Goal: Task Accomplishment & Management: Complete application form

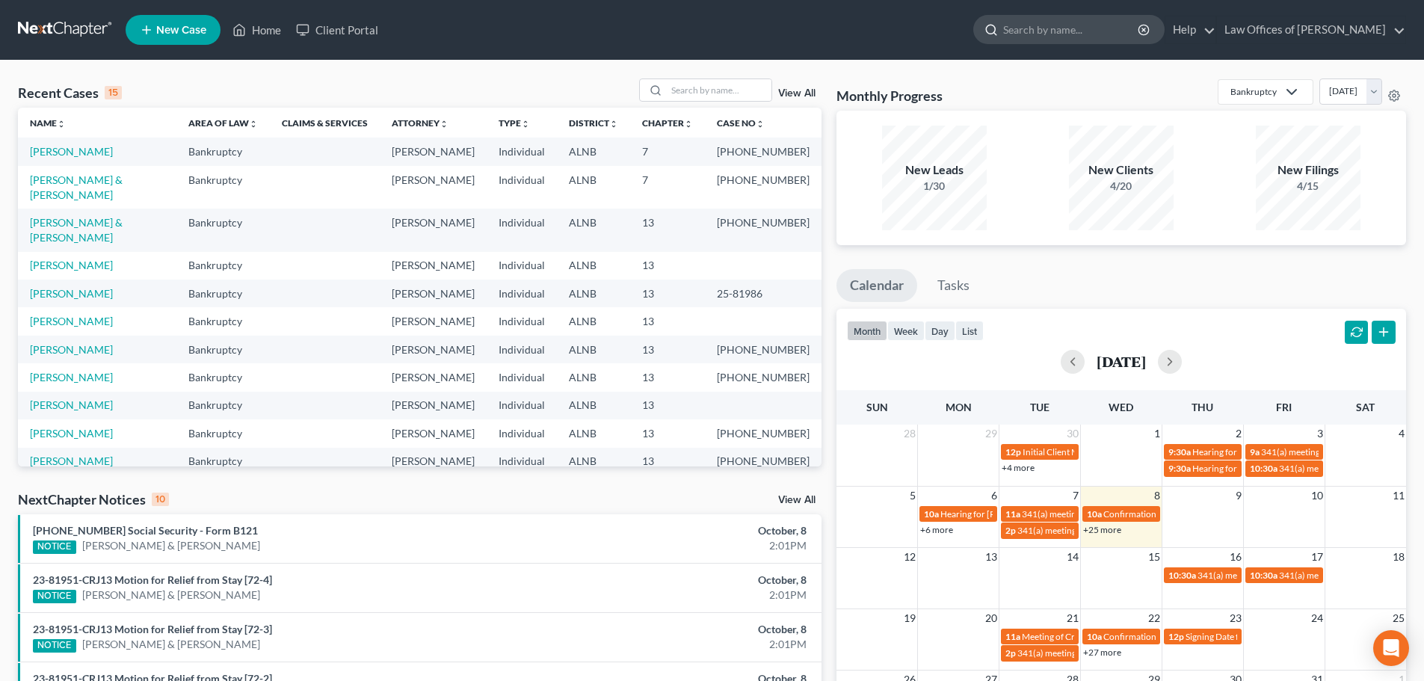
click at [1054, 32] on input "search" at bounding box center [1071, 30] width 137 height 28
type input "[PERSON_NAME]"
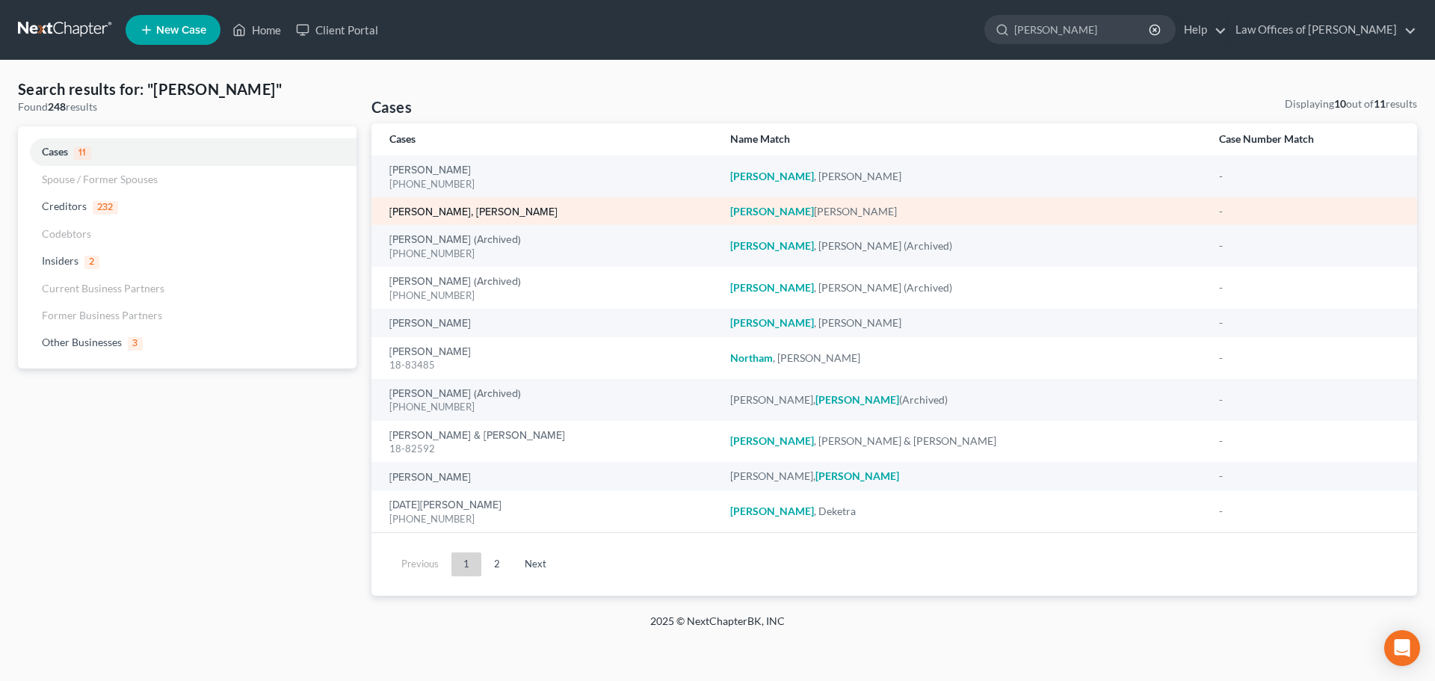
click at [448, 210] on link "[PERSON_NAME], [PERSON_NAME]" at bounding box center [473, 212] width 168 height 10
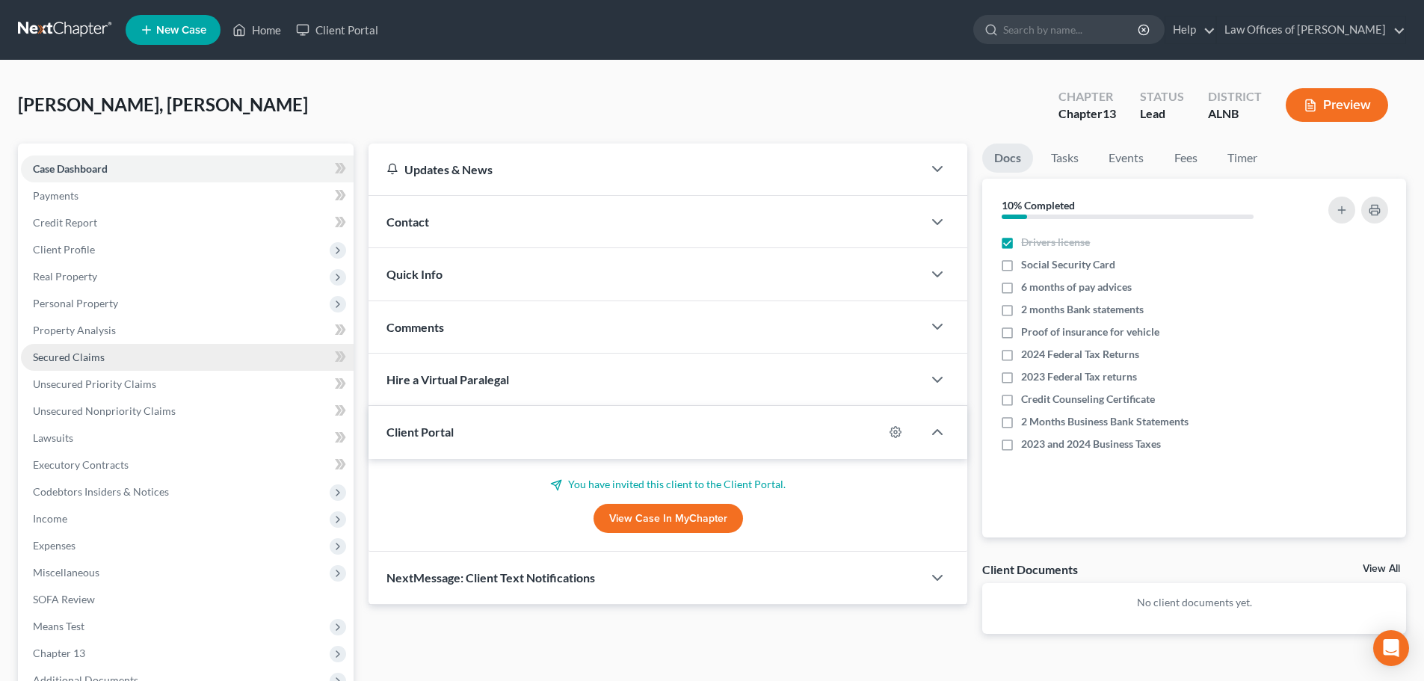
click at [87, 360] on span "Secured Claims" at bounding box center [69, 356] width 72 height 13
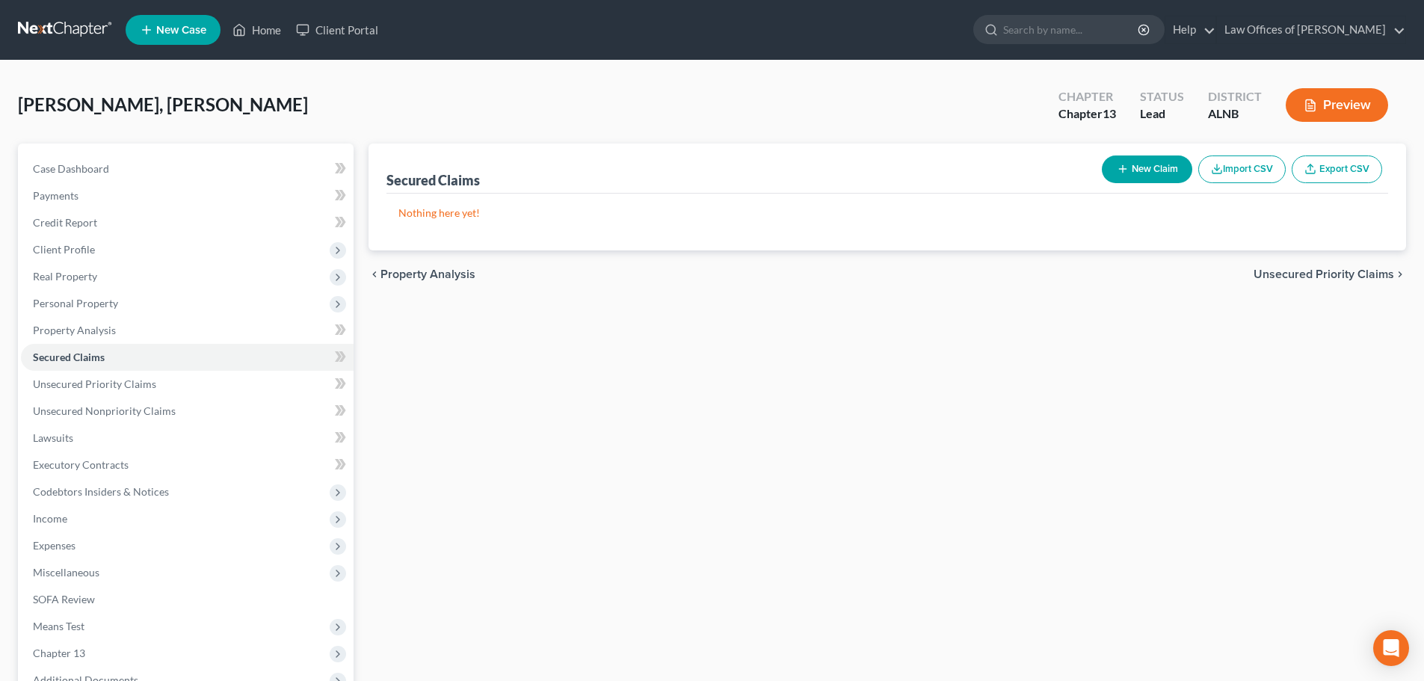
click at [1163, 171] on button "New Claim" at bounding box center [1147, 169] width 90 height 28
select select "0"
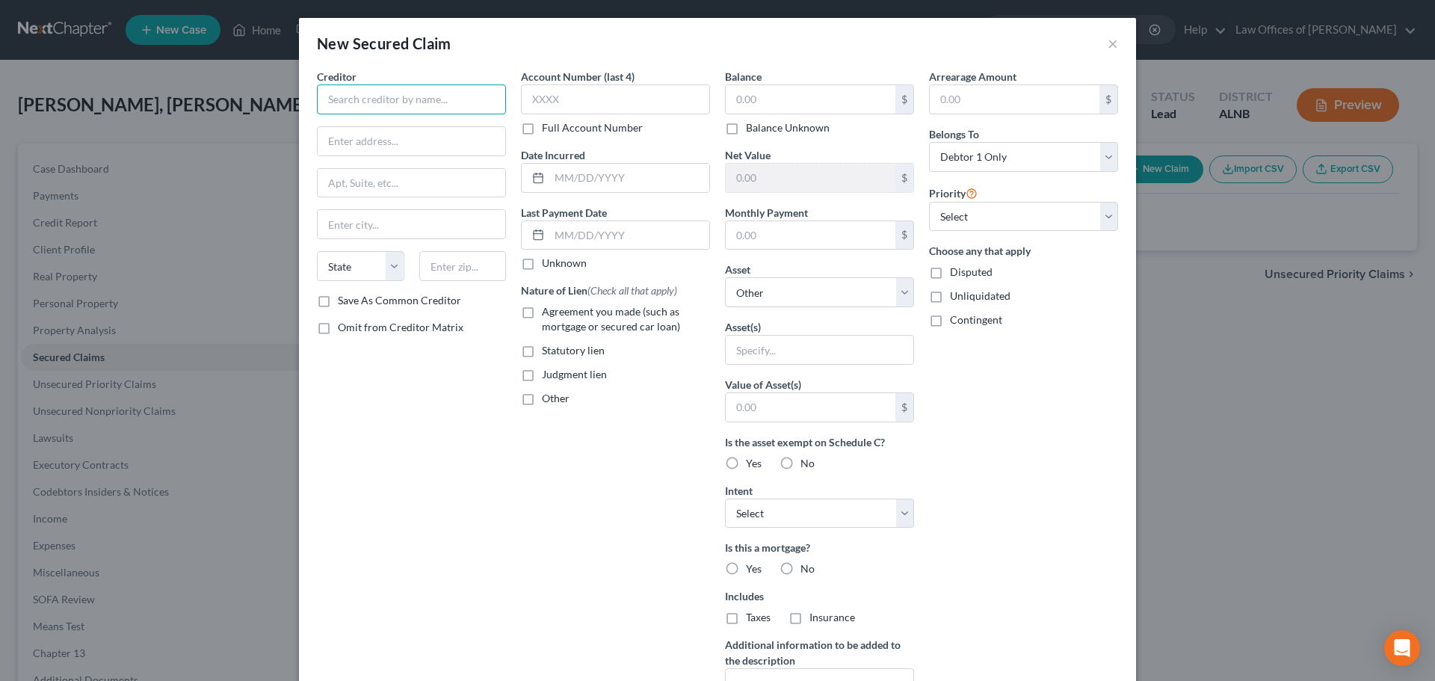
click at [451, 99] on input "text" at bounding box center [411, 99] width 189 height 30
type input "Star Capital Group"
click at [417, 147] on input "text" at bounding box center [412, 141] width 188 height 28
type input "[STREET_ADDRESS][PERSON_NAME]"
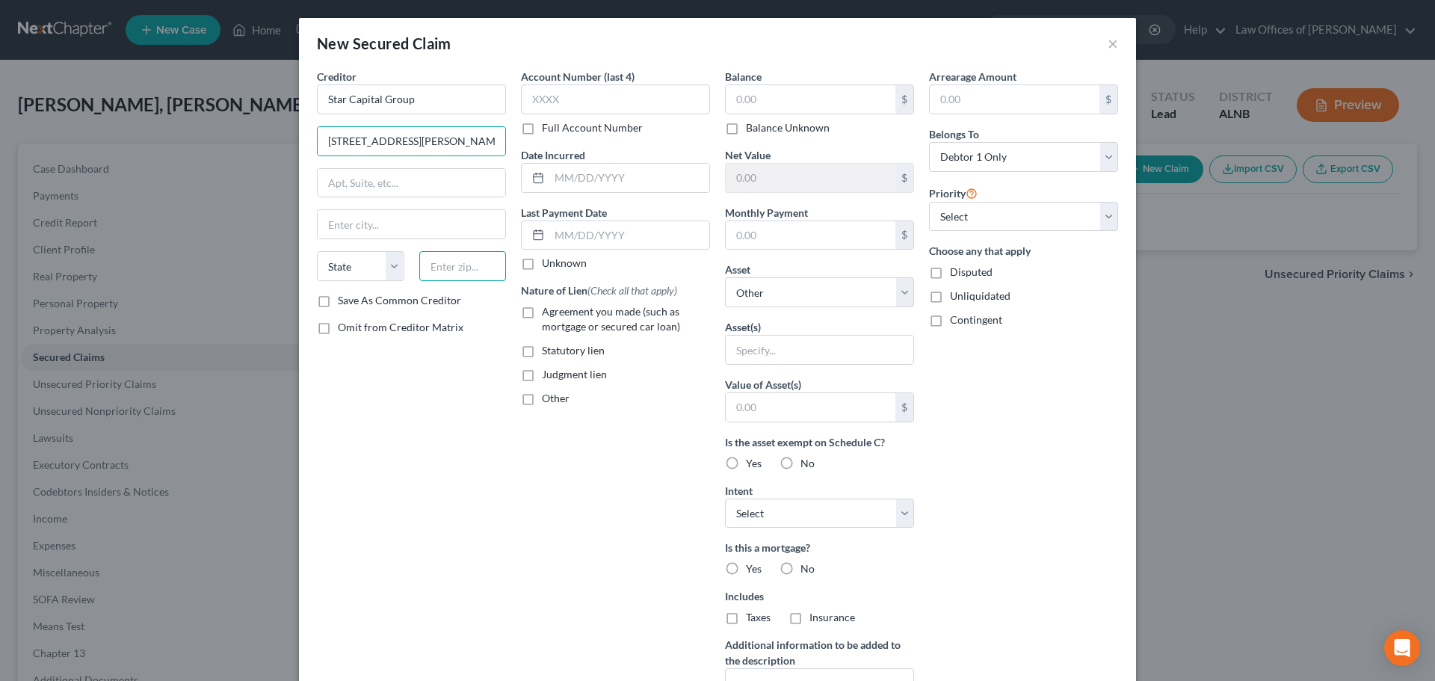
click at [457, 274] on input "text" at bounding box center [462, 266] width 87 height 30
type input "19312"
click at [389, 179] on input "text" at bounding box center [412, 183] width 188 height 28
type input "Berwyn"
select select "39"
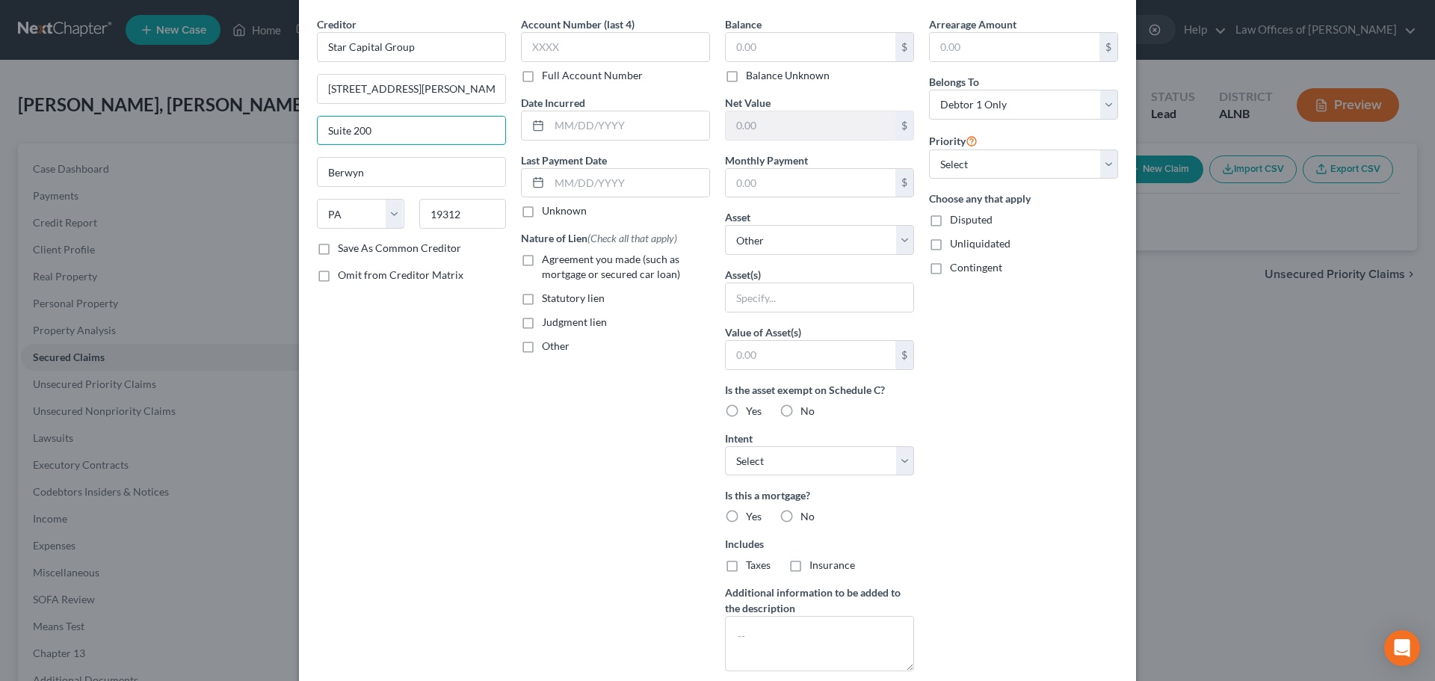
scroll to position [75, 0]
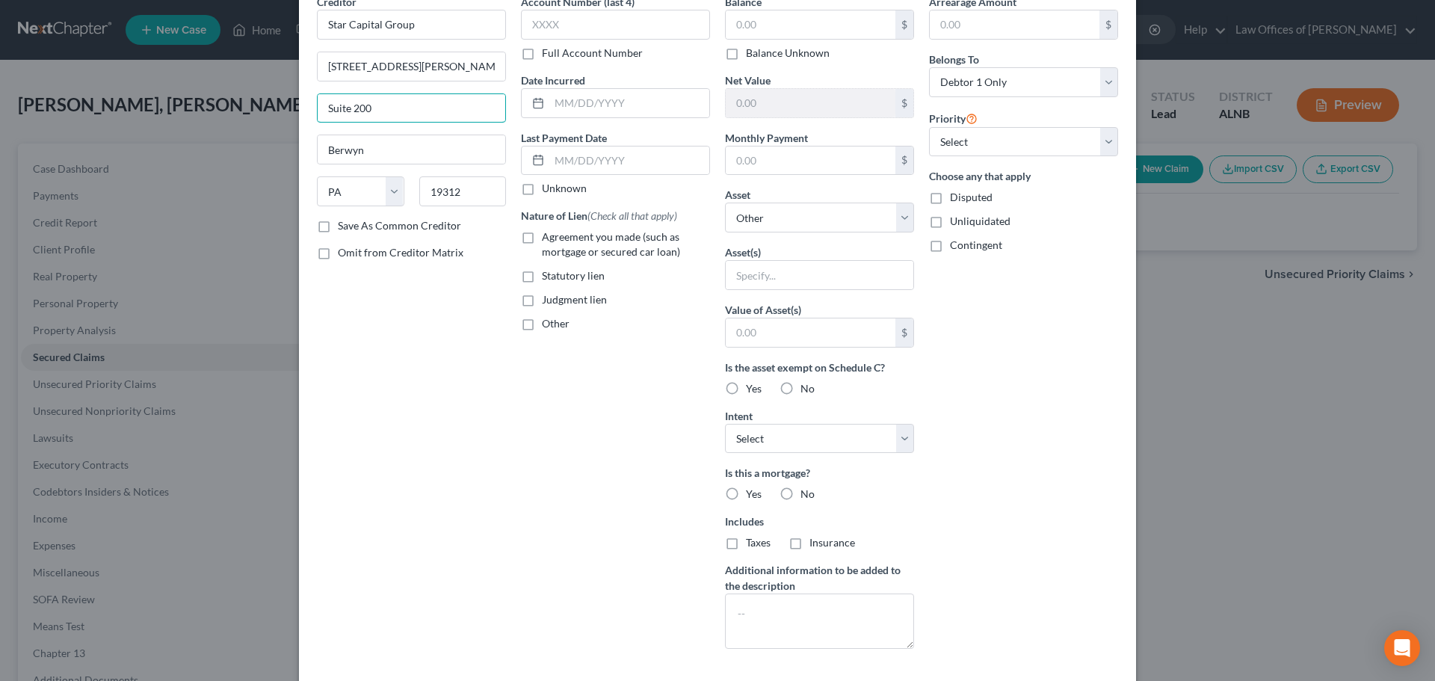
type input "Suite 200"
click at [462, 439] on div "Creditor * Star Capital Group [STREET_ADDRESS][GEOGRAPHIC_DATA][PERSON_NAME] [U…" at bounding box center [411, 327] width 204 height 667
click at [898, 435] on select "Select Surrender Redeem Reaffirm Avoid Other" at bounding box center [819, 439] width 189 height 30
select select "0"
click at [725, 424] on select "Select Surrender Redeem Reaffirm Avoid Other" at bounding box center [819, 439] width 189 height 30
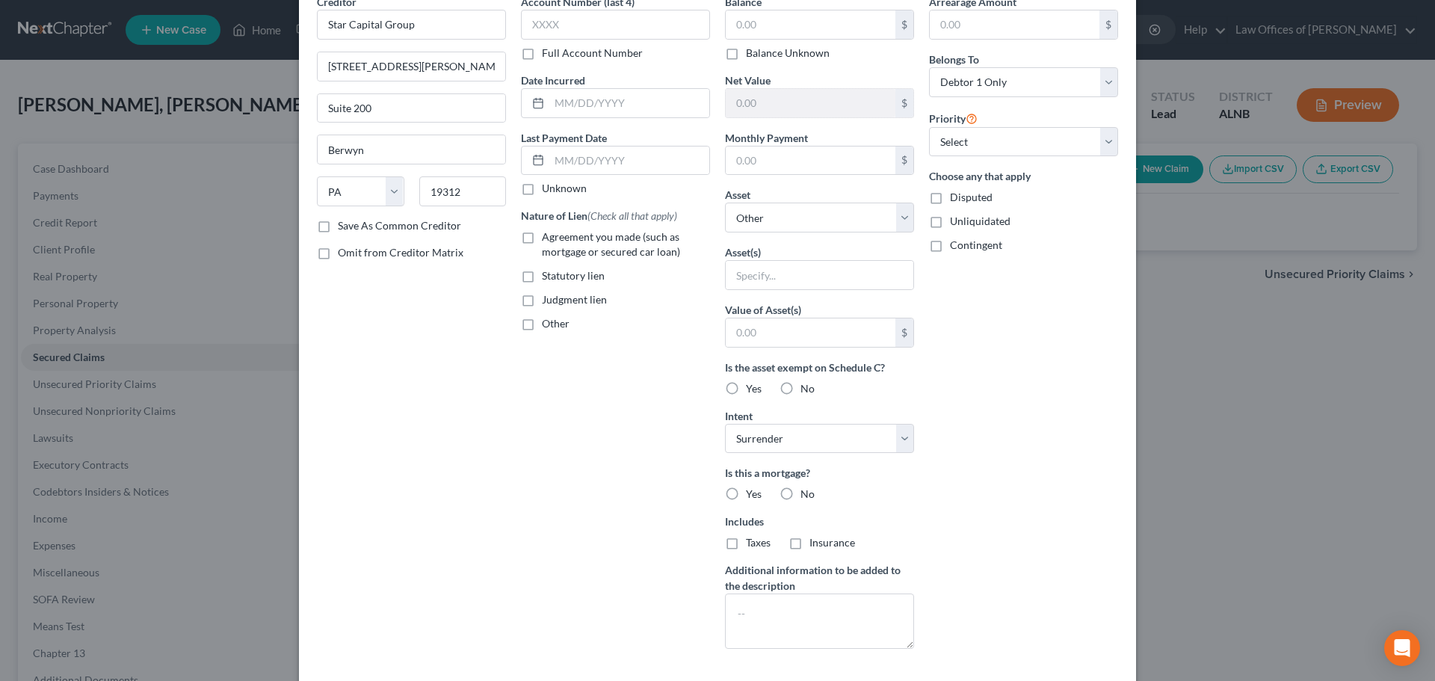
click at [1040, 462] on div "Arrearage Amount $ Belongs To * Select Debtor 1 Only Debtor 2 Only Debtor 1 And…" at bounding box center [1023, 327] width 204 height 667
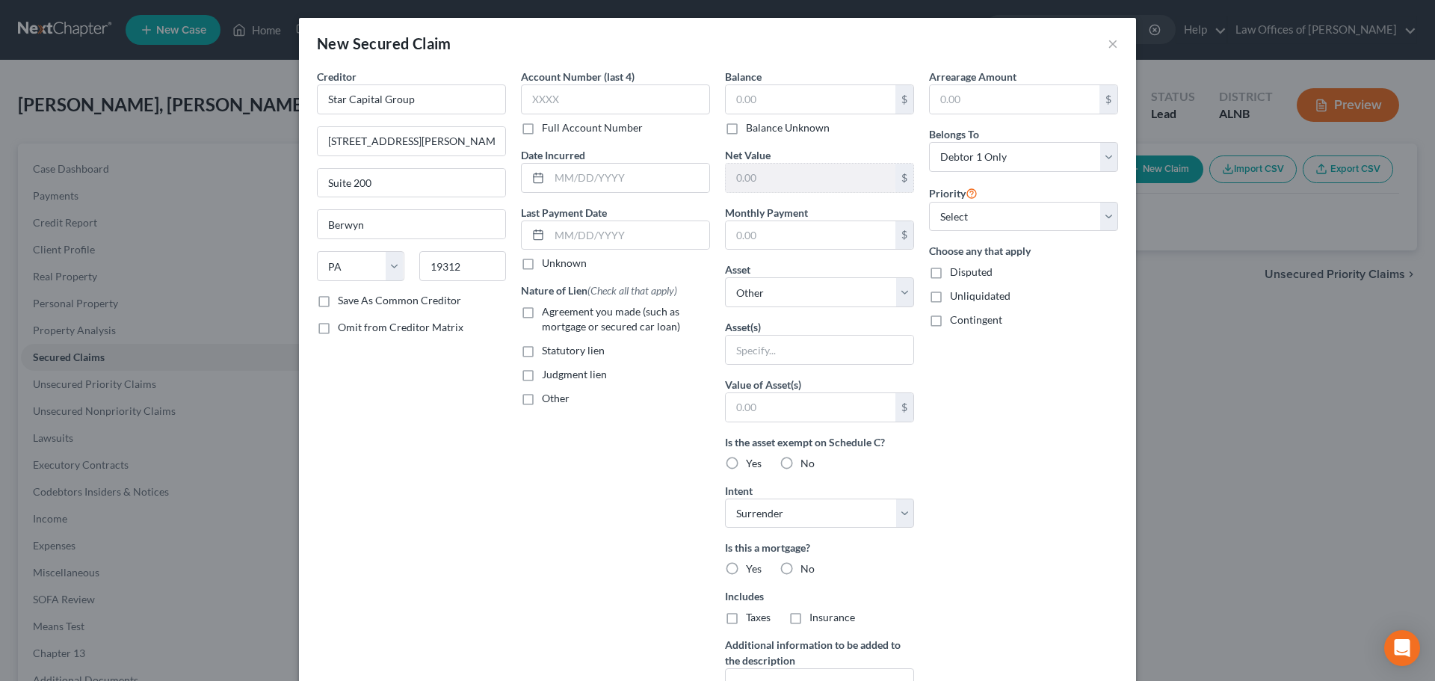
click at [746, 129] on label "Balance Unknown" at bounding box center [788, 127] width 84 height 15
click at [752, 129] on input "Balance Unknown" at bounding box center [757, 125] width 10 height 10
checkbox input "true"
type input "0.00"
click at [800, 351] on input "text" at bounding box center [820, 350] width 188 height 28
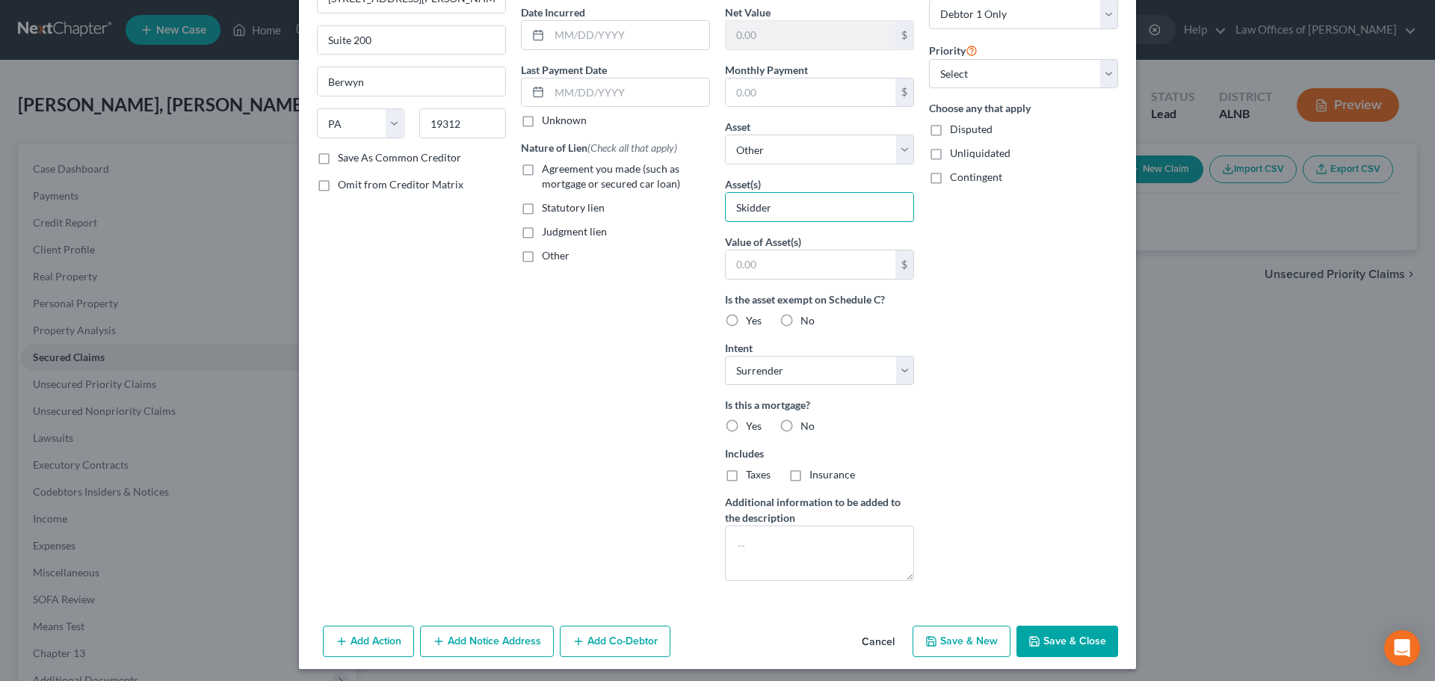
scroll to position [149, 0]
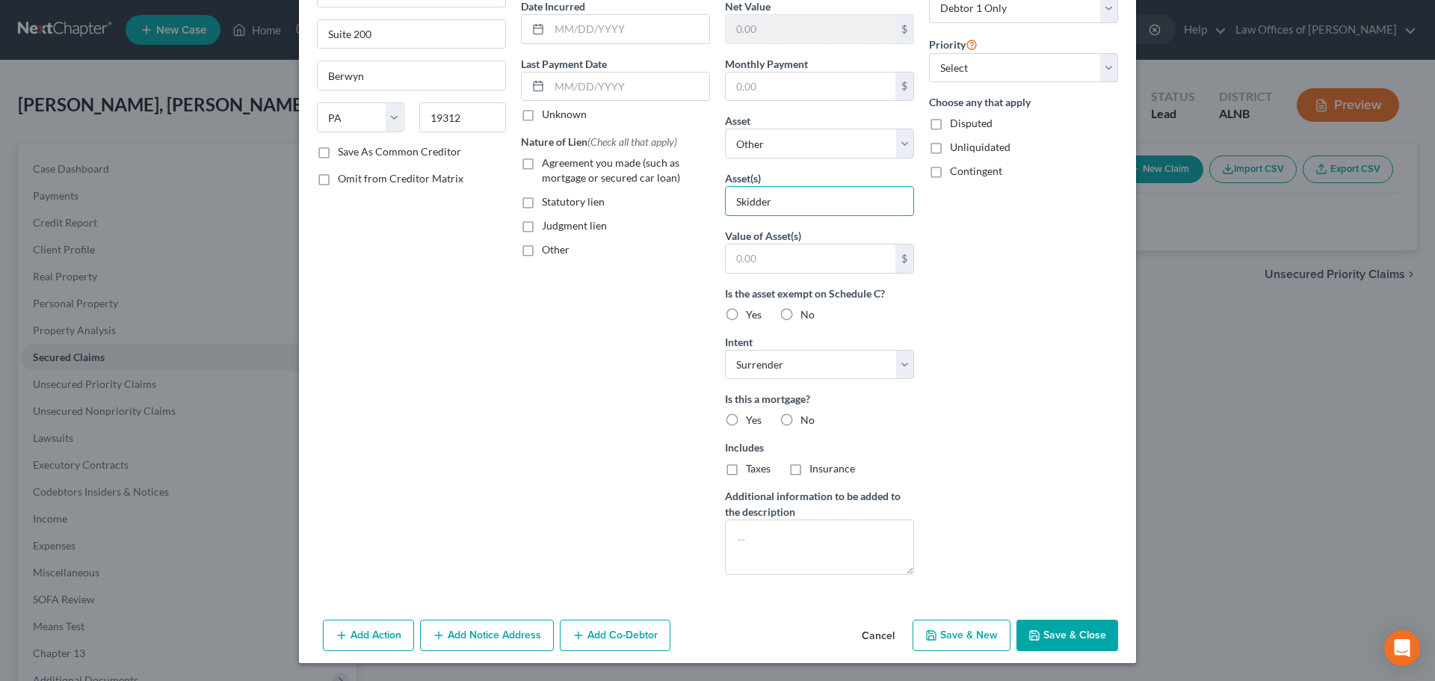
type input "Skidder"
click at [1037, 634] on button "Save & Close" at bounding box center [1067, 635] width 102 height 31
select select
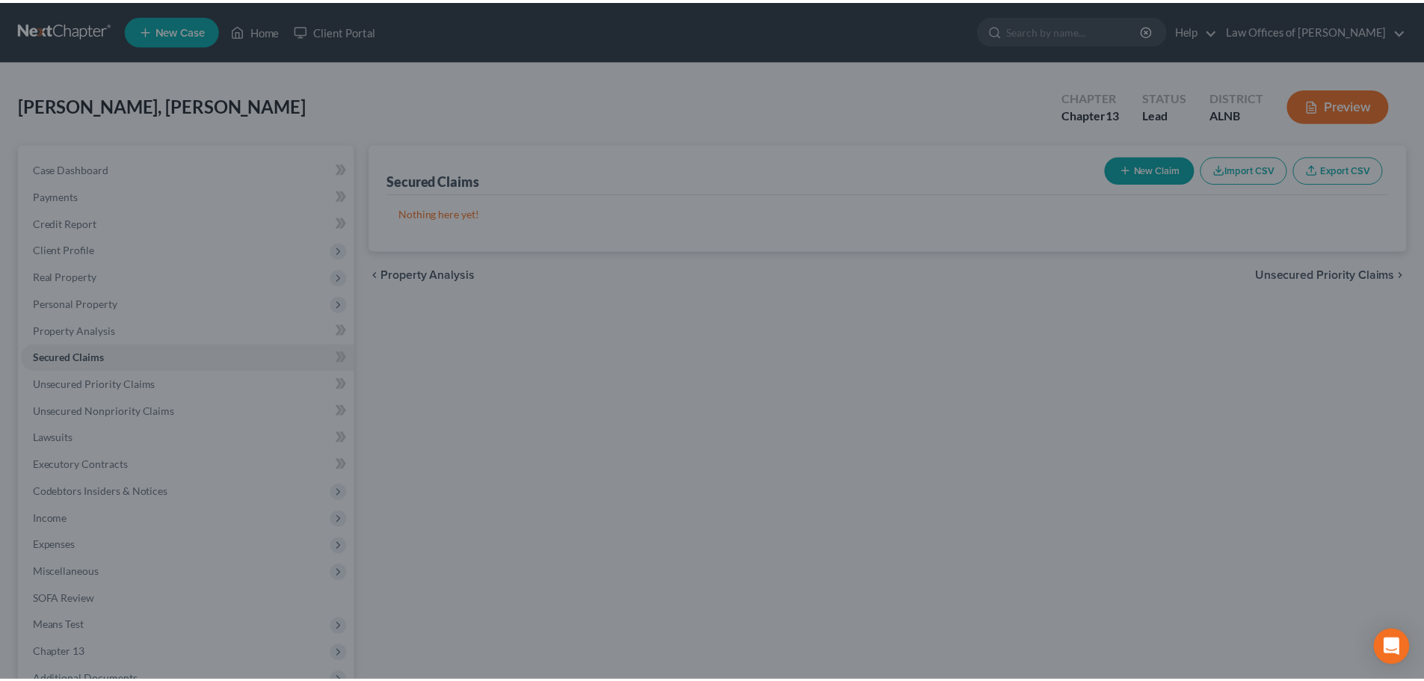
scroll to position [0, 0]
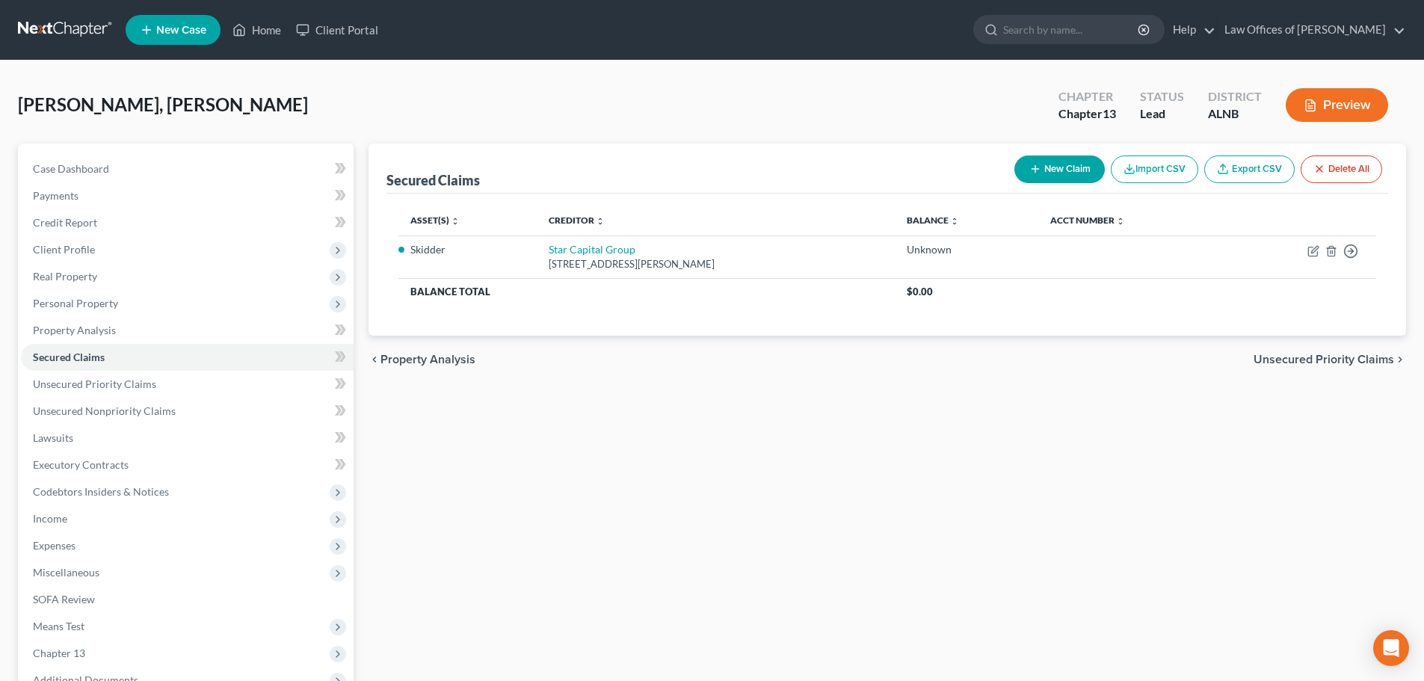
click at [176, 30] on span "New Case" at bounding box center [181, 30] width 50 height 11
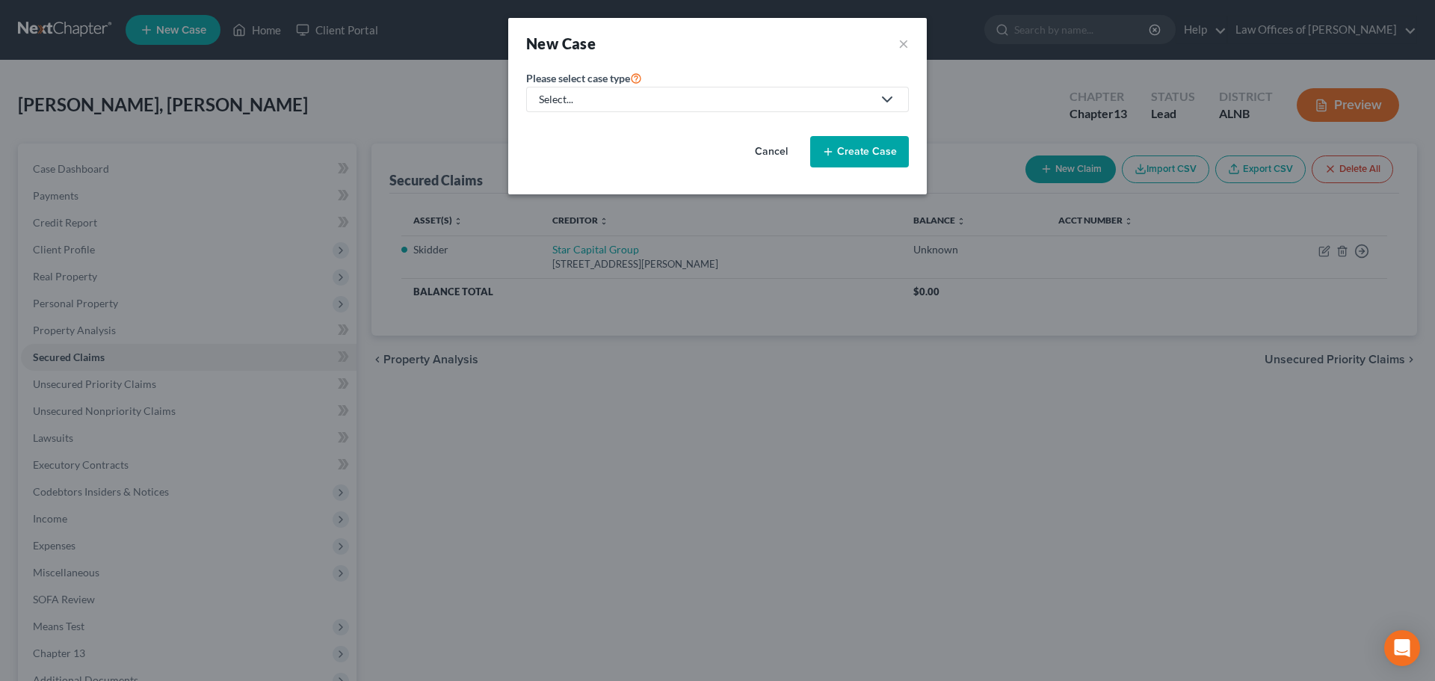
click at [886, 97] on icon at bounding box center [887, 99] width 18 height 18
click at [571, 125] on div "Bankruptcy" at bounding box center [567, 129] width 54 height 15
select select "1"
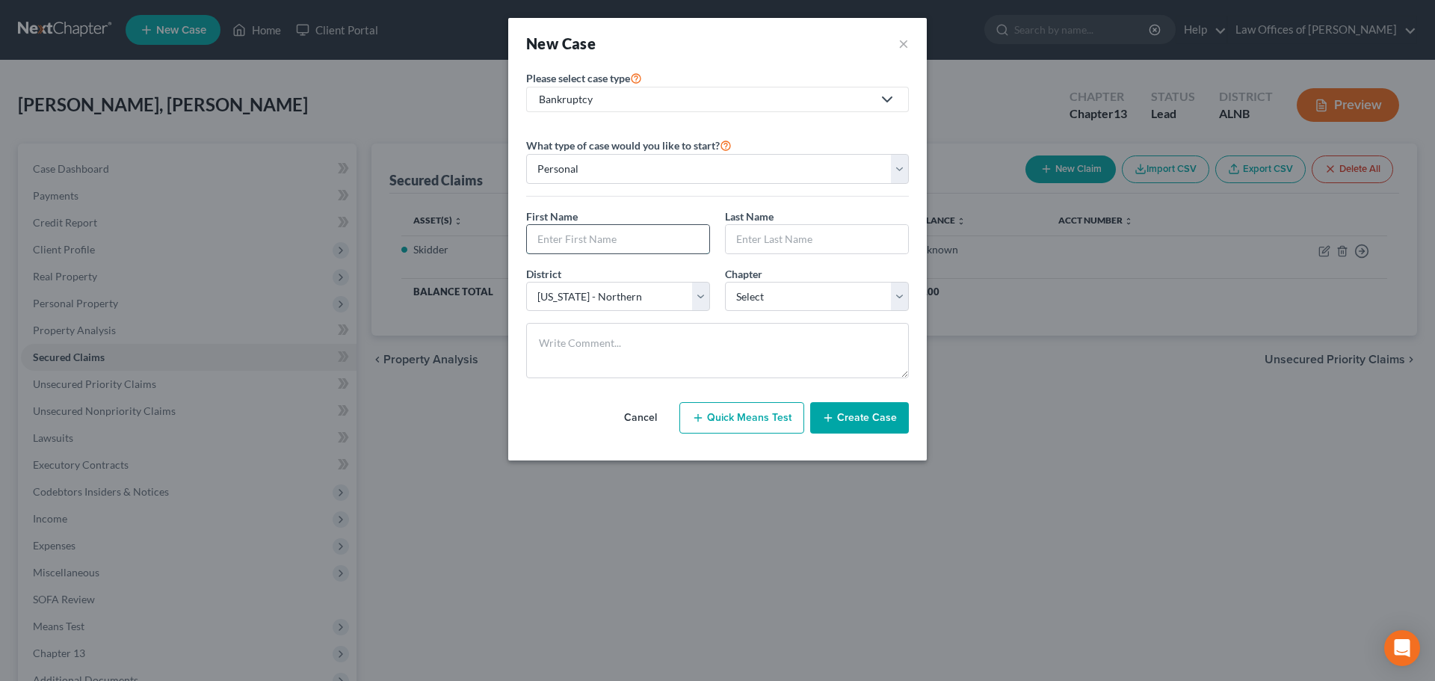
click at [653, 241] on input "text" at bounding box center [618, 239] width 182 height 28
type input "[PERSON_NAME]"
type input "Gray"
drag, startPoint x: 903, startPoint y: 291, endPoint x: 893, endPoint y: 294, distance: 10.2
click at [903, 291] on select "Select 7 11 12 13" at bounding box center [817, 297] width 184 height 30
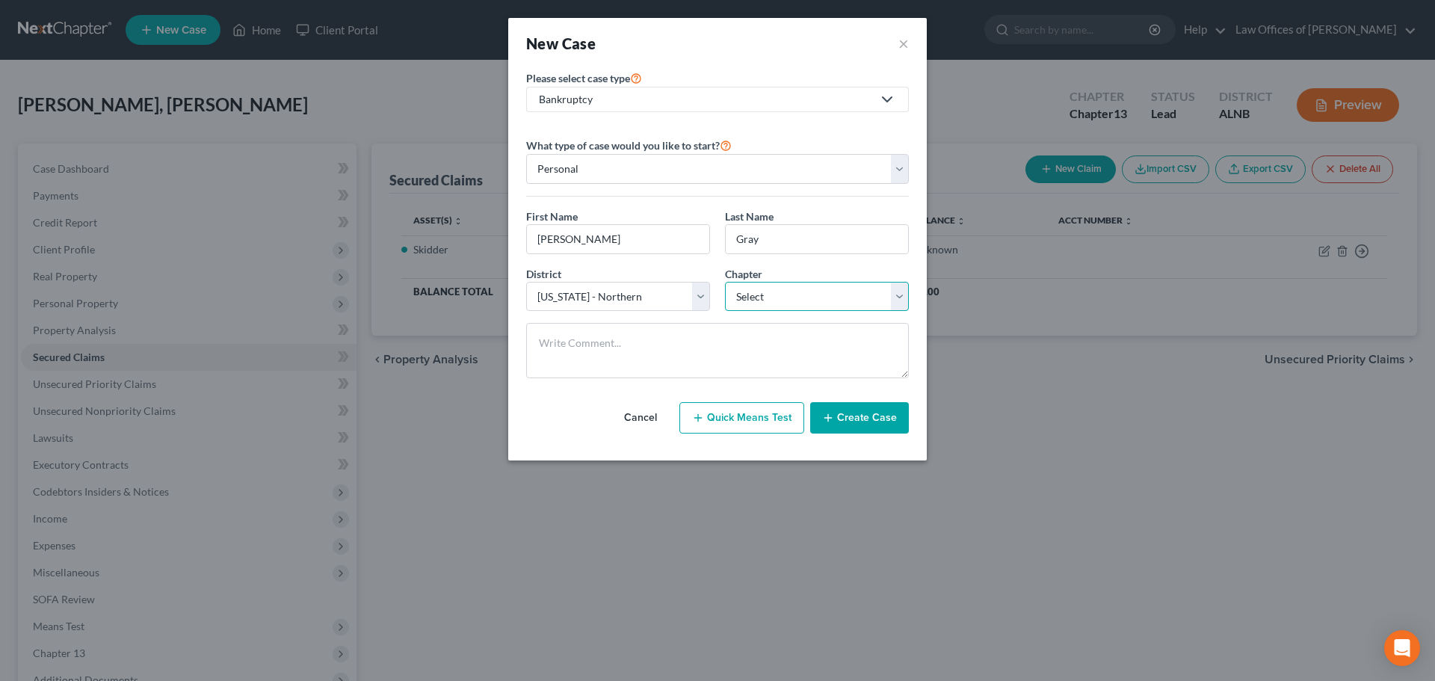
select select "3"
click at [725, 282] on select "Select 7 11 12 13" at bounding box center [817, 297] width 184 height 30
click at [874, 415] on button "Create Case" at bounding box center [859, 417] width 99 height 31
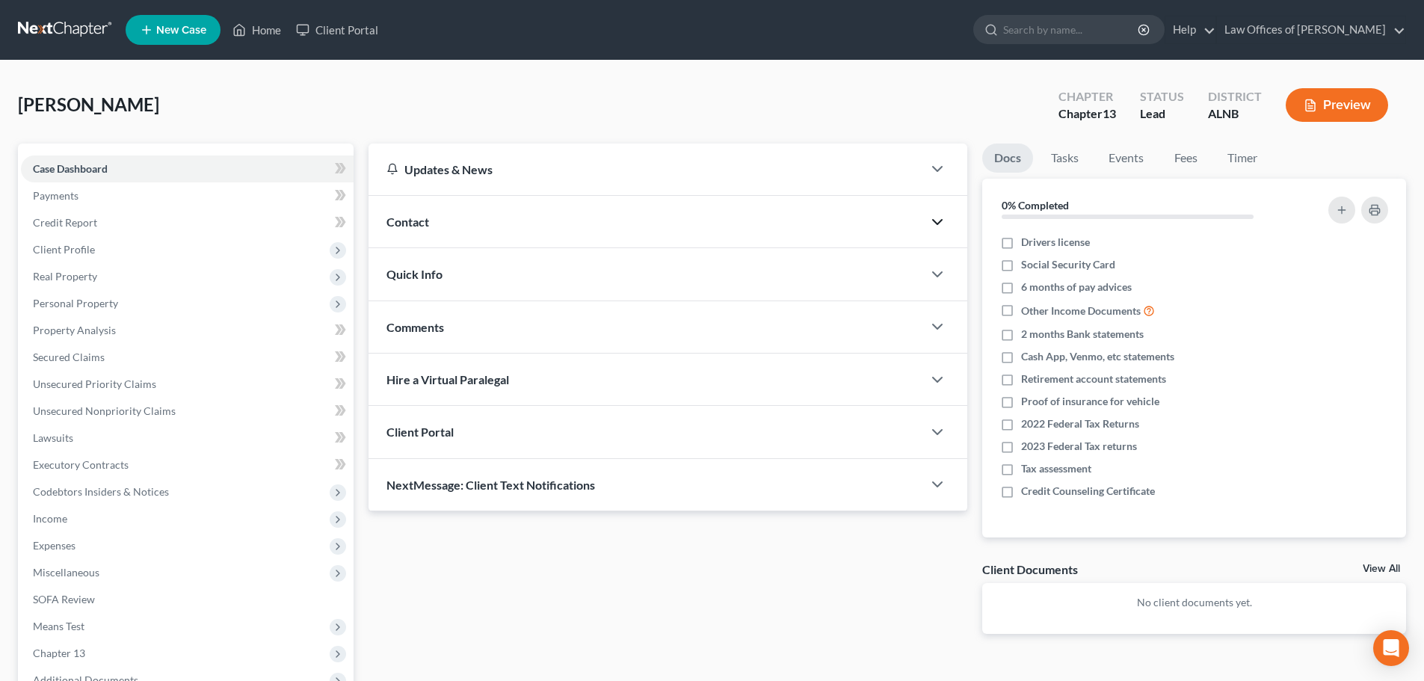
click at [931, 220] on icon "button" at bounding box center [937, 222] width 18 height 18
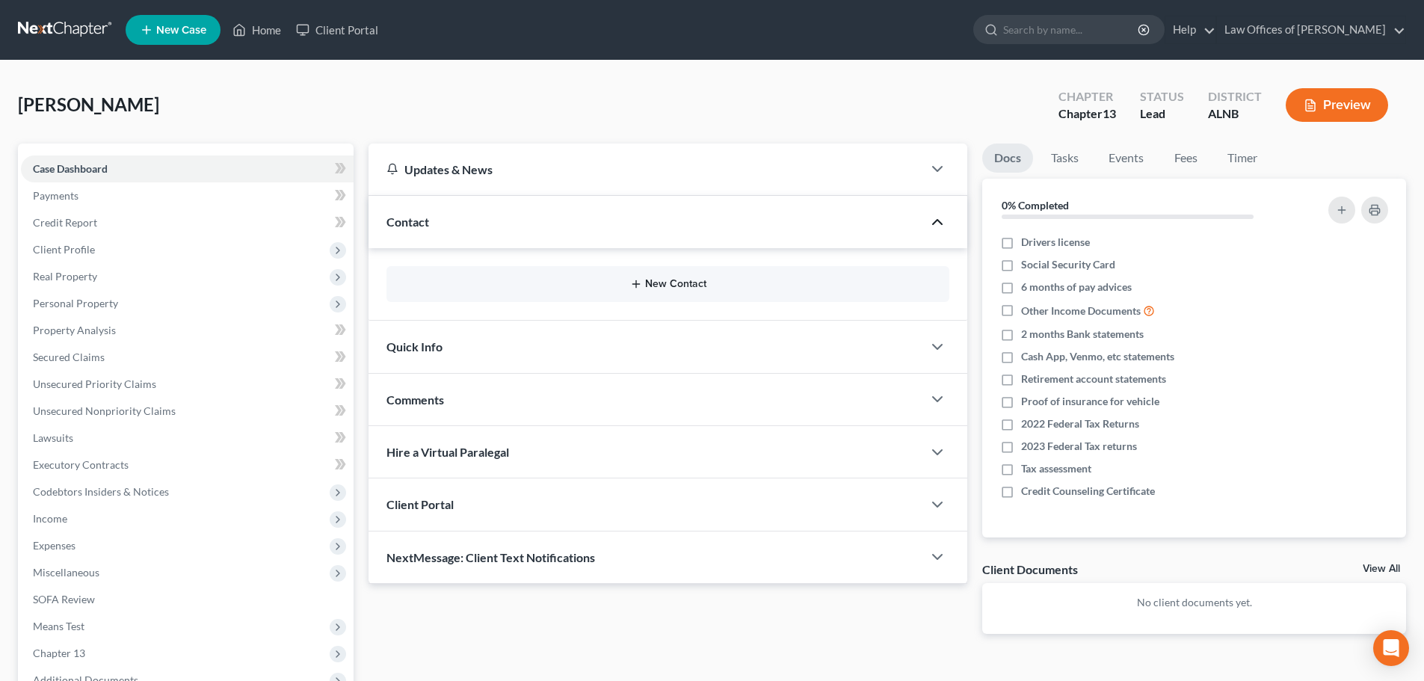
click at [668, 281] on button "New Contact" at bounding box center [667, 284] width 539 height 12
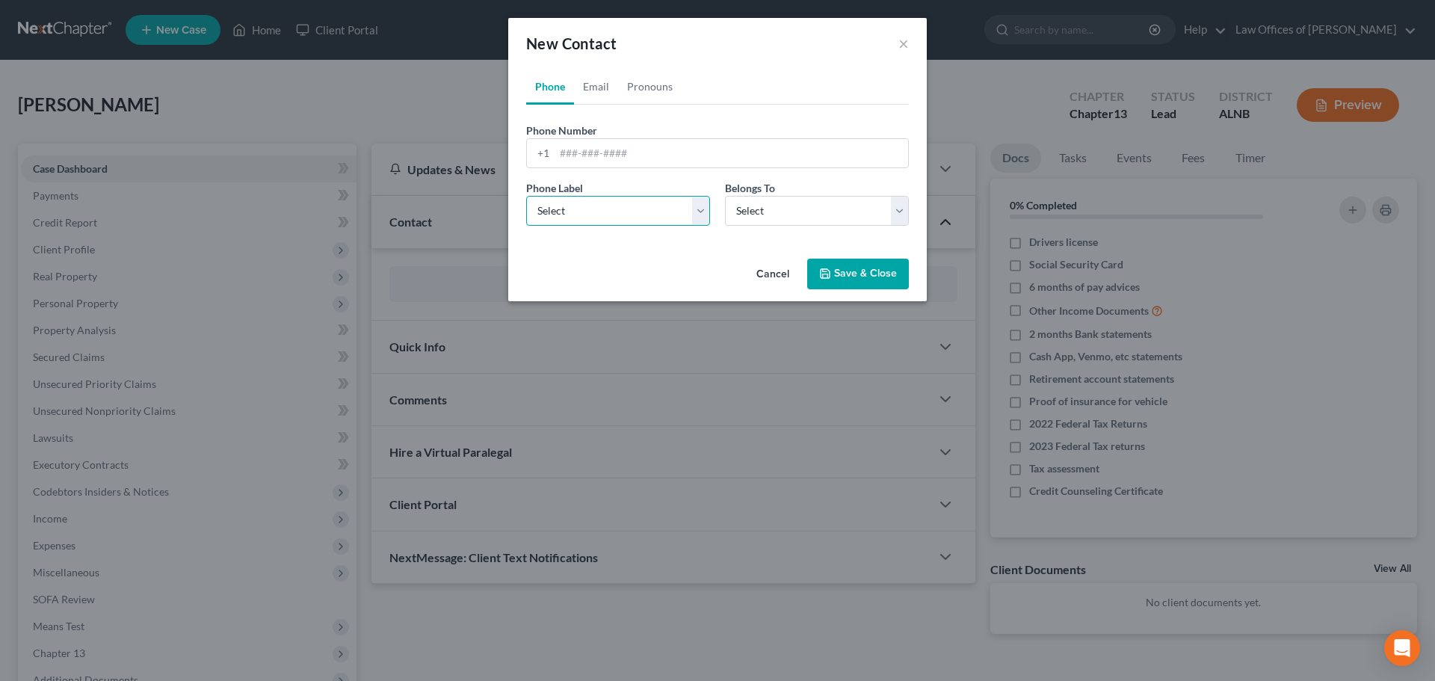
drag, startPoint x: 696, startPoint y: 207, endPoint x: 685, endPoint y: 224, distance: 20.5
click at [696, 207] on select "Select Mobile Home Work Other" at bounding box center [618, 211] width 184 height 30
select select "0"
click at [526, 196] on select "Select Mobile Home Work Other" at bounding box center [618, 211] width 184 height 30
click at [904, 210] on select "Select Client Other" at bounding box center [817, 211] width 184 height 30
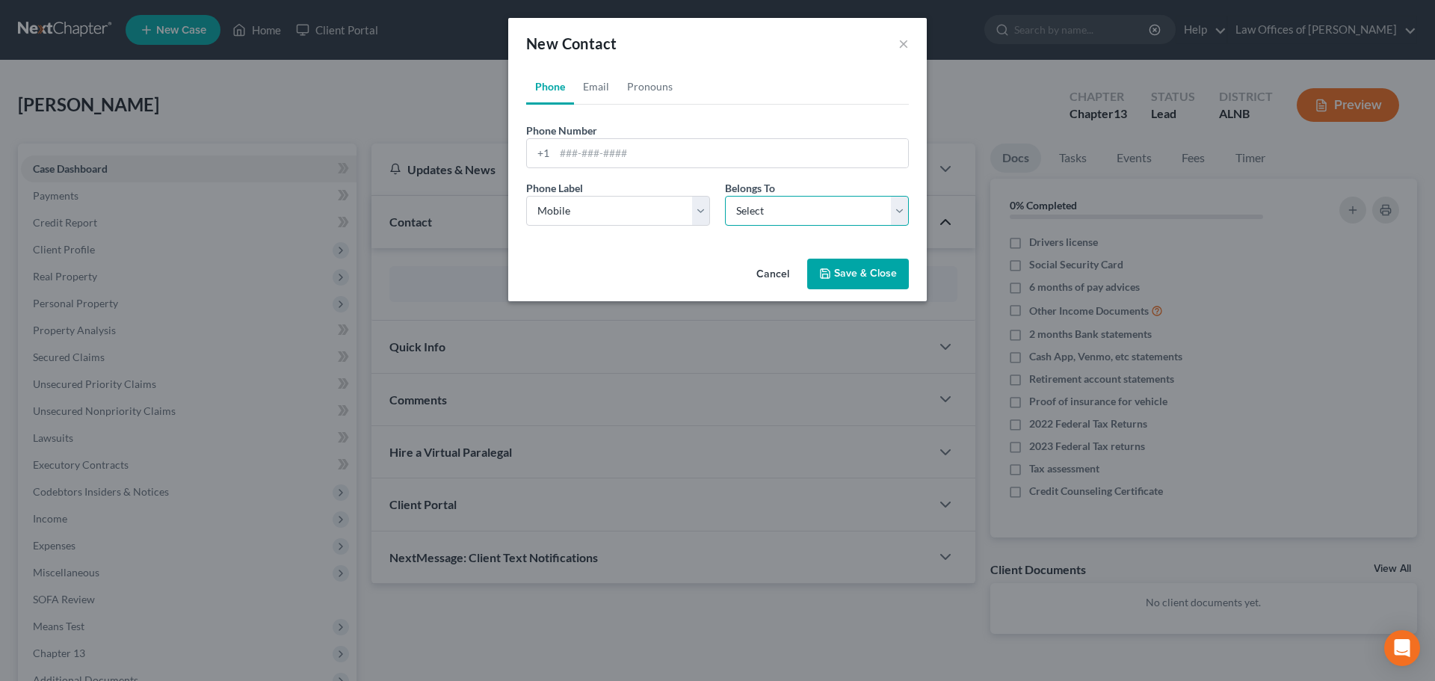
select select "0"
click at [725, 196] on select "Select Client Other" at bounding box center [817, 211] width 184 height 30
click at [665, 144] on input "tel" at bounding box center [731, 153] width 353 height 28
type input "[PHONE_NUMBER]"
click at [585, 84] on link "Email" at bounding box center [596, 87] width 44 height 36
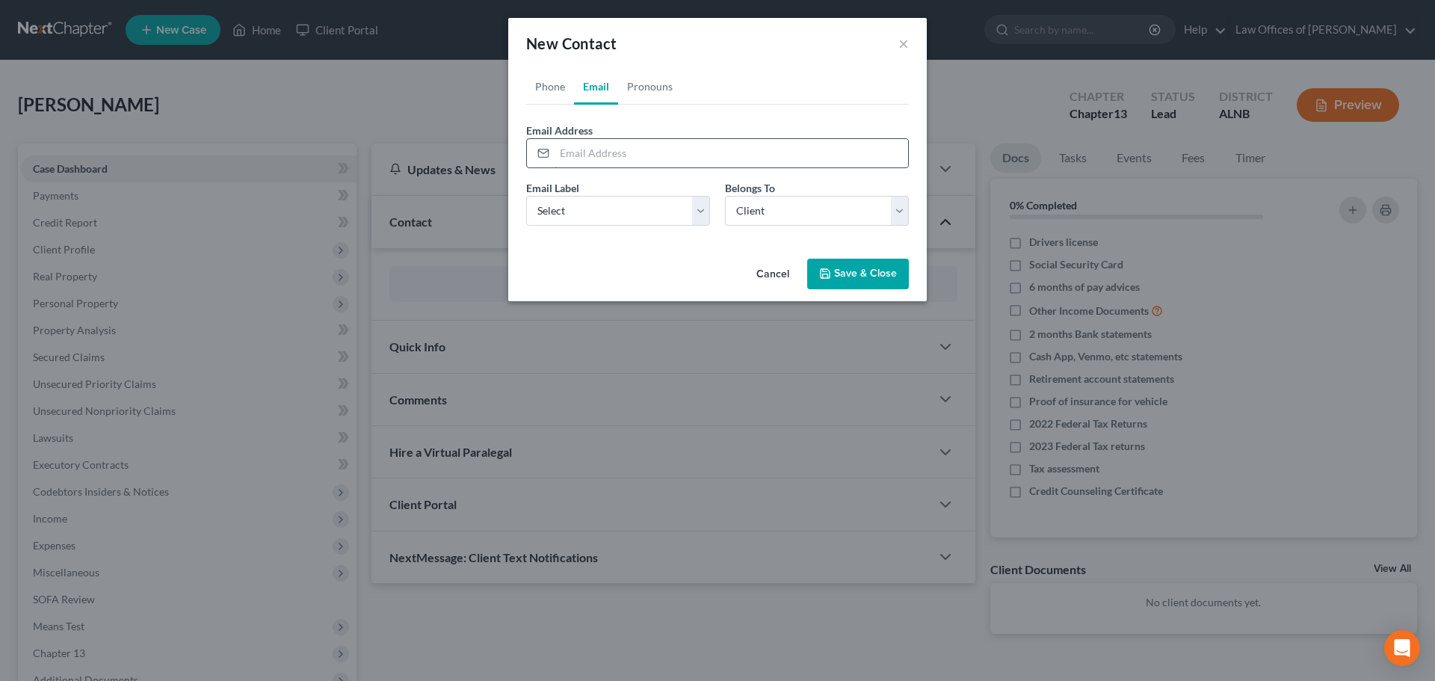
click at [633, 154] on input "email" at bounding box center [731, 153] width 353 height 28
type input "[EMAIL_ADDRESS][DOMAIN_NAME]"
drag, startPoint x: 708, startPoint y: 210, endPoint x: 700, endPoint y: 211, distance: 8.4
click at [708, 210] on select "Select Home Work Other" at bounding box center [618, 211] width 184 height 30
select select "0"
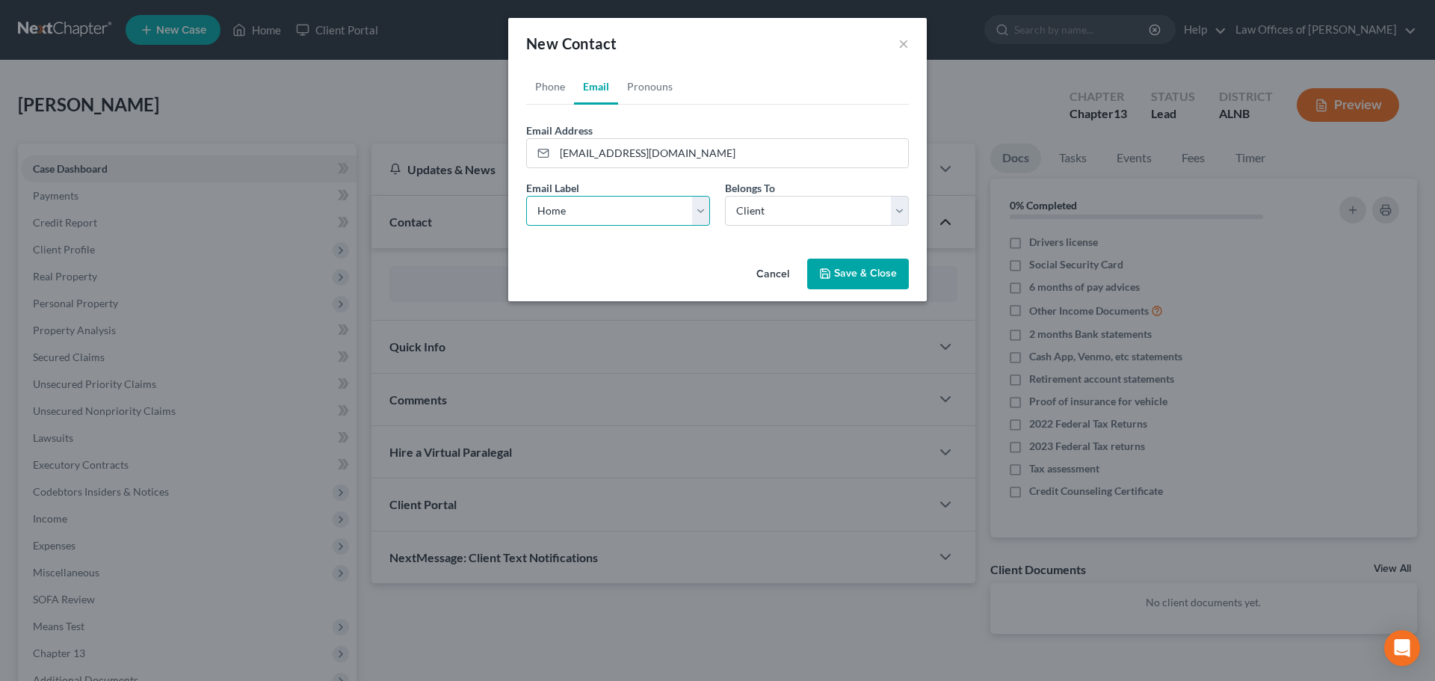
click at [526, 196] on select "Select Home Work Other" at bounding box center [618, 211] width 184 height 30
click at [857, 279] on button "Save & Close" at bounding box center [858, 274] width 102 height 31
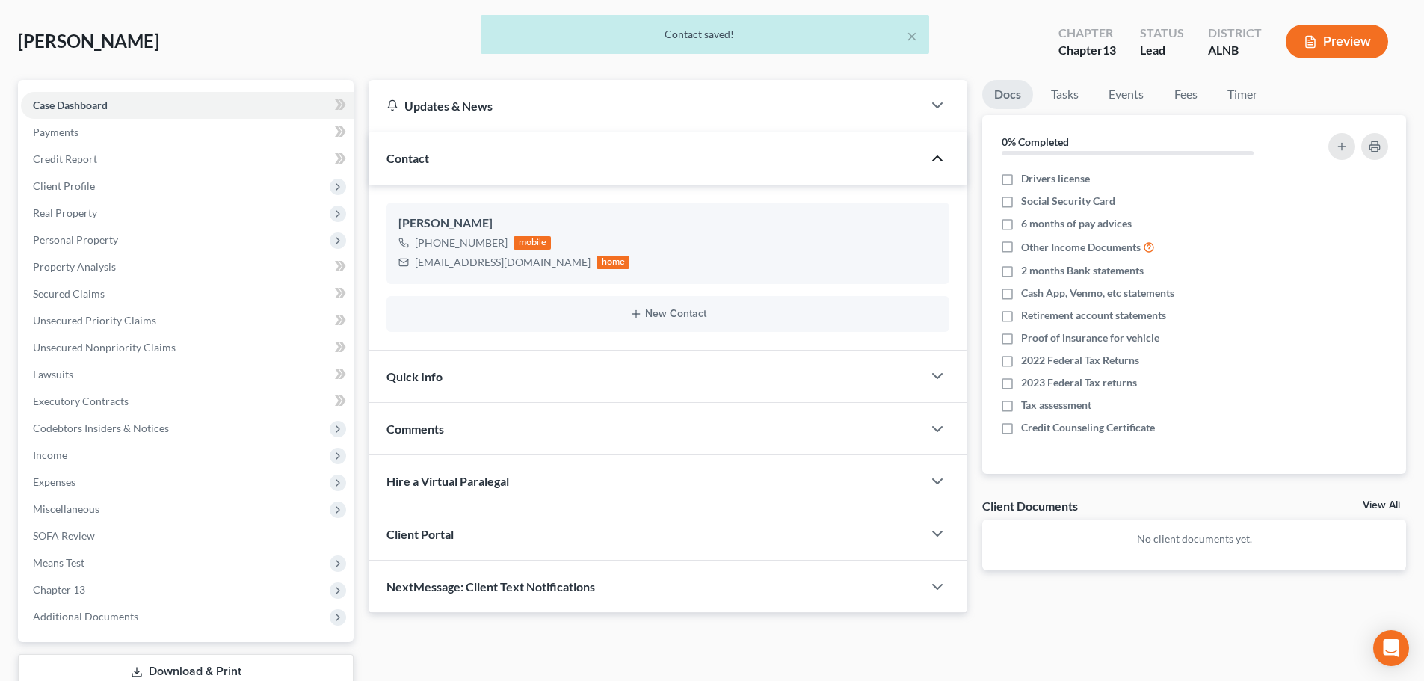
scroll to position [149, 0]
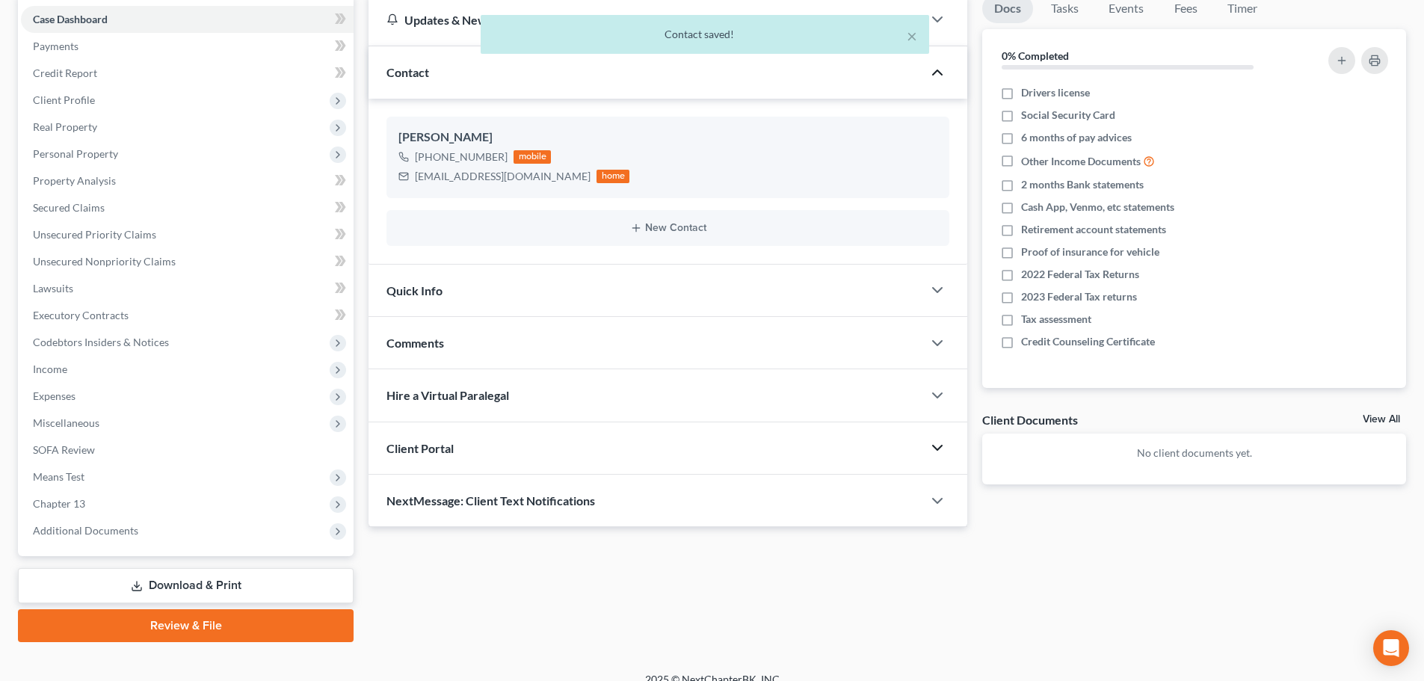
click at [932, 448] on icon "button" at bounding box center [937, 448] width 18 height 18
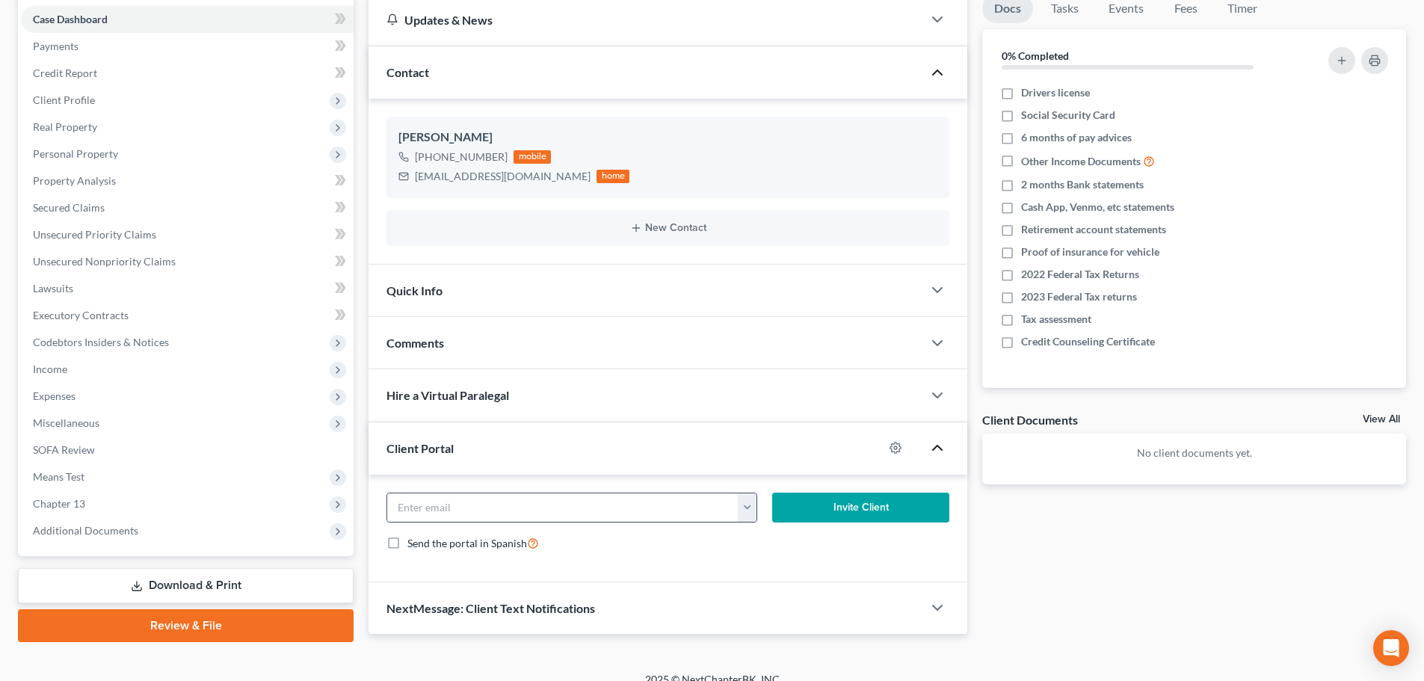
click at [742, 510] on button "button" at bounding box center [747, 507] width 19 height 28
click at [756, 540] on link "[EMAIL_ADDRESS][DOMAIN_NAME]" at bounding box center [840, 540] width 204 height 25
type input "[EMAIL_ADDRESS][DOMAIN_NAME]"
